Goal: Task Accomplishment & Management: Use online tool/utility

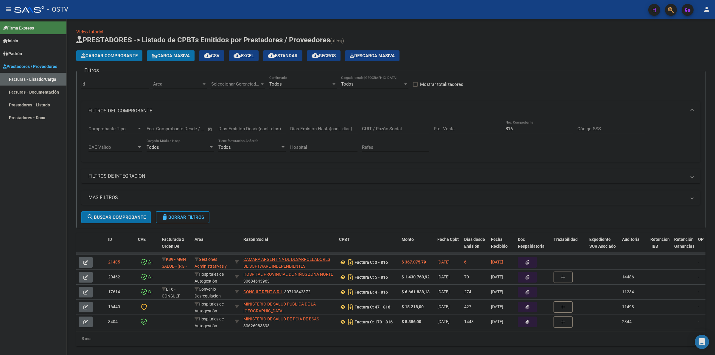
click at [40, 177] on div "Firma Express Inicio Calendario SSS Instructivos Contacto OS Padrón Padrón Ágil…" at bounding box center [33, 187] width 66 height 336
click at [22, 62] on link "Prestadores / Proveedores" at bounding box center [33, 66] width 66 height 13
click at [125, 112] on mat-panel-title "FILTROS DEL COMPROBANTE" at bounding box center [386, 111] width 597 height 7
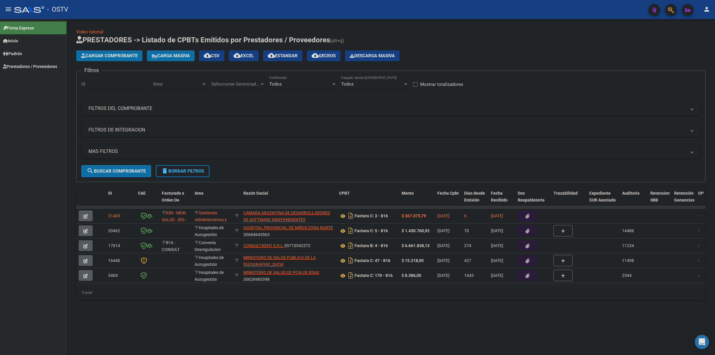
click at [30, 61] on link "Prestadores / Proveedores" at bounding box center [33, 66] width 66 height 13
click at [48, 82] on link "Facturas - Listado/Carga" at bounding box center [33, 79] width 66 height 13
click at [168, 109] on mat-panel-title "FILTROS DEL COMPROBANTE" at bounding box center [386, 108] width 597 height 7
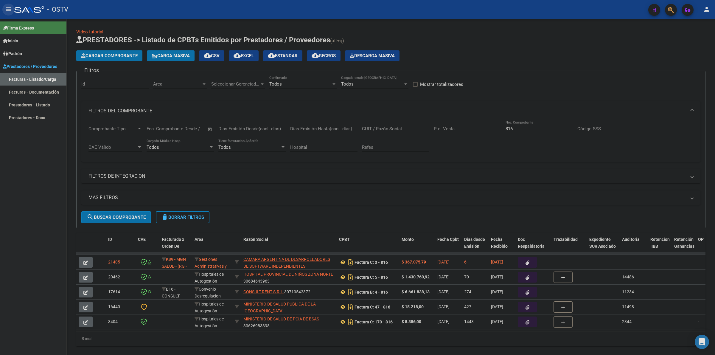
click at [9, 12] on mat-icon "menu" at bounding box center [8, 9] width 7 height 7
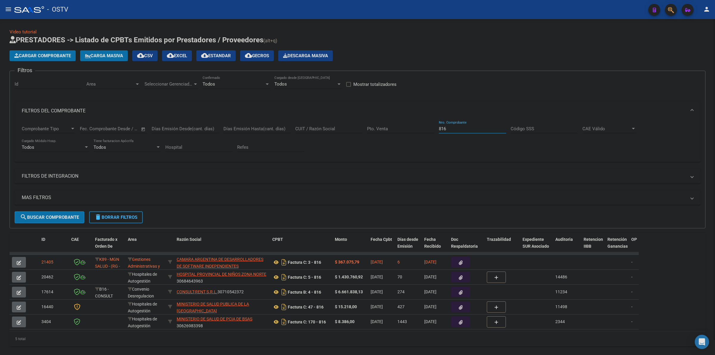
drag, startPoint x: 478, startPoint y: 130, endPoint x: 423, endPoint y: 129, distance: 54.8
click at [423, 129] on div "Comprobante Tipo Comprobante Tipo Fecha inicio – Fecha fin Fec. Comprobante Des…" at bounding box center [357, 138] width 671 height 37
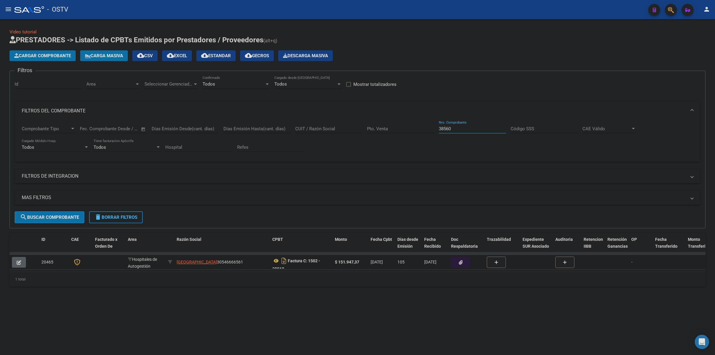
type input "38560"
click at [464, 261] on button "button" at bounding box center [460, 262] width 19 height 11
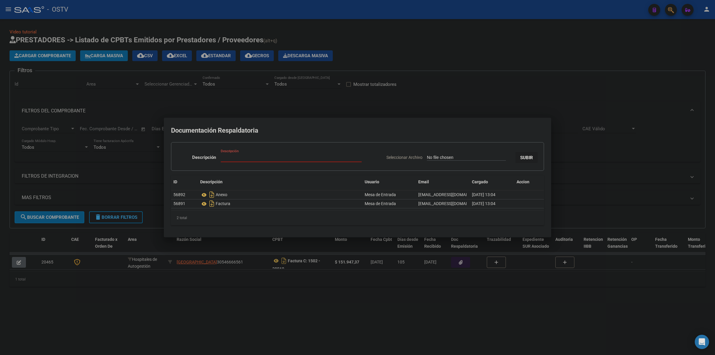
type input "C:\fakepath\HOJA 2 DE 2 - FC 1502 3860.pdf"
type input "HOJA 2 DE 2"
click at [531, 158] on span "SUBIR" at bounding box center [526, 157] width 13 height 5
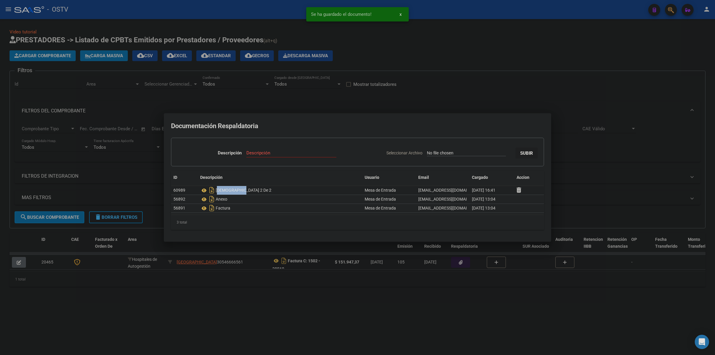
drag, startPoint x: 248, startPoint y: 192, endPoint x: 217, endPoint y: 191, distance: 31.0
click at [217, 191] on div "[DEMOGRAPHIC_DATA] 2 De 2" at bounding box center [280, 190] width 160 height 10
copy div "[DEMOGRAPHIC_DATA] 2 De 2"
